Goal: Task Accomplishment & Management: Use online tool/utility

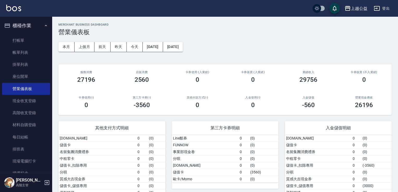
scroll to position [16, 0]
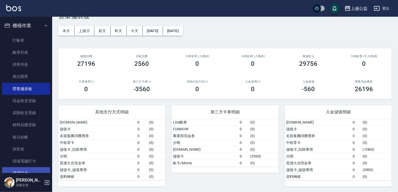
click at [30, 171] on link "掃碼打卡" at bounding box center [26, 173] width 48 height 12
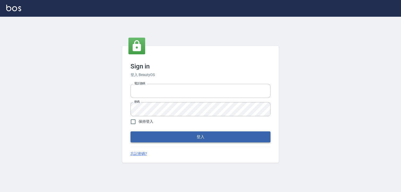
type input "0979268866"
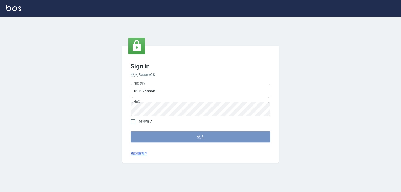
drag, startPoint x: 201, startPoint y: 139, endPoint x: 199, endPoint y: 137, distance: 3.0
click at [200, 138] on button "登入" at bounding box center [200, 136] width 140 height 11
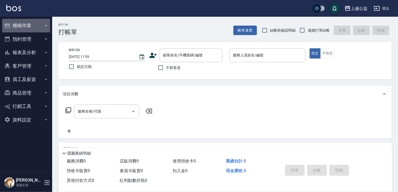
click at [24, 24] on button "櫃檯作業" at bounding box center [26, 26] width 48 height 14
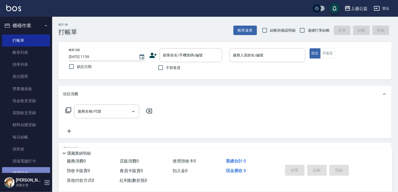
click at [34, 169] on link "掃碼打卡" at bounding box center [26, 173] width 48 height 12
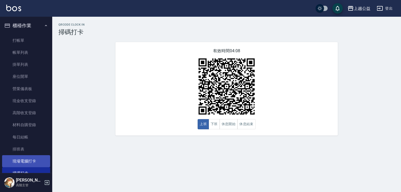
scroll to position [109, 0]
